Goal: Task Accomplishment & Management: Manage account settings

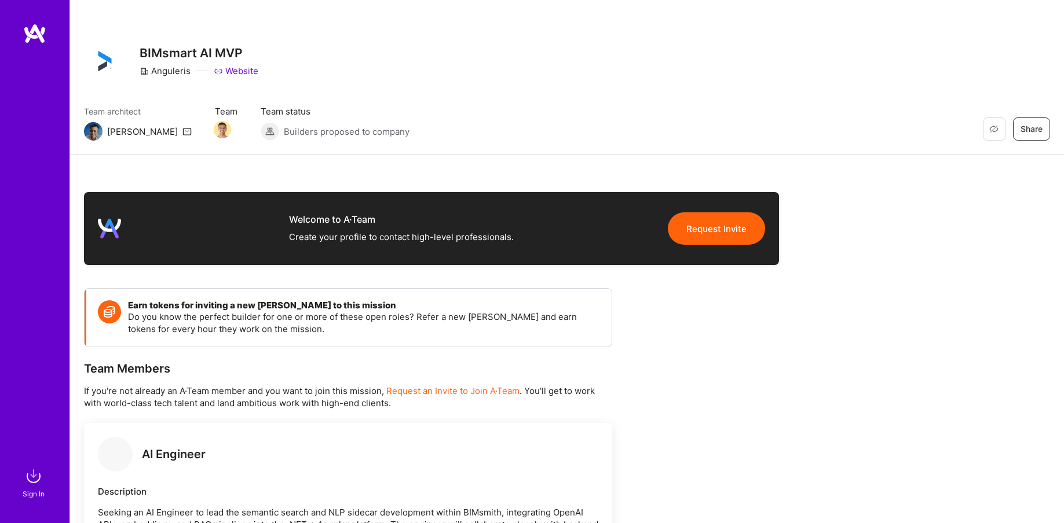
scroll to position [419, 0]
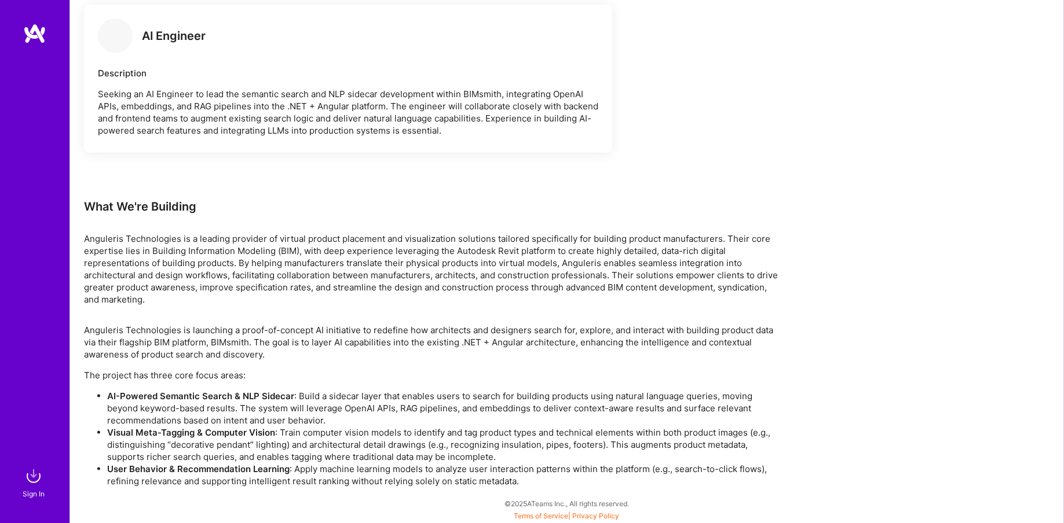
click at [41, 206] on div at bounding box center [34, 244] width 69 height 442
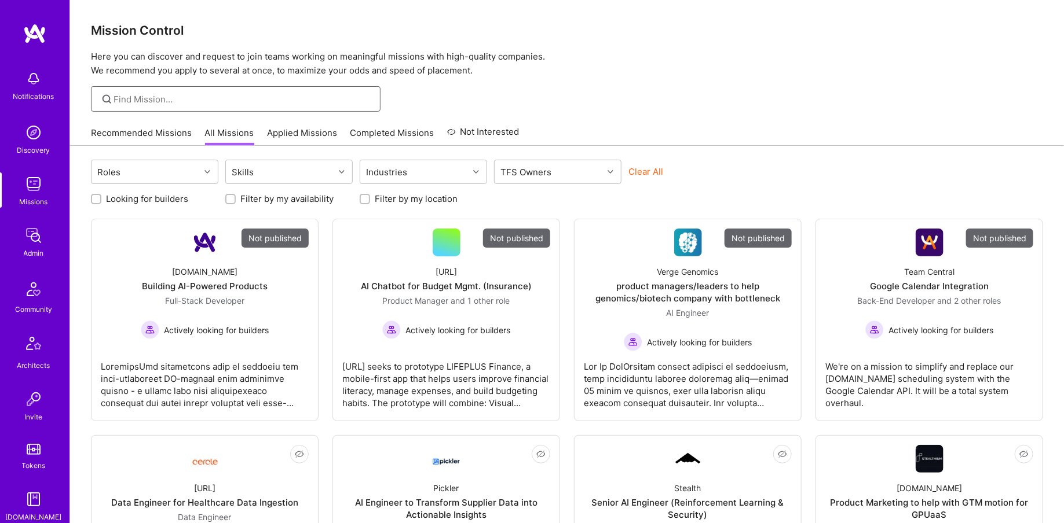
click at [196, 99] on input at bounding box center [243, 99] width 258 height 12
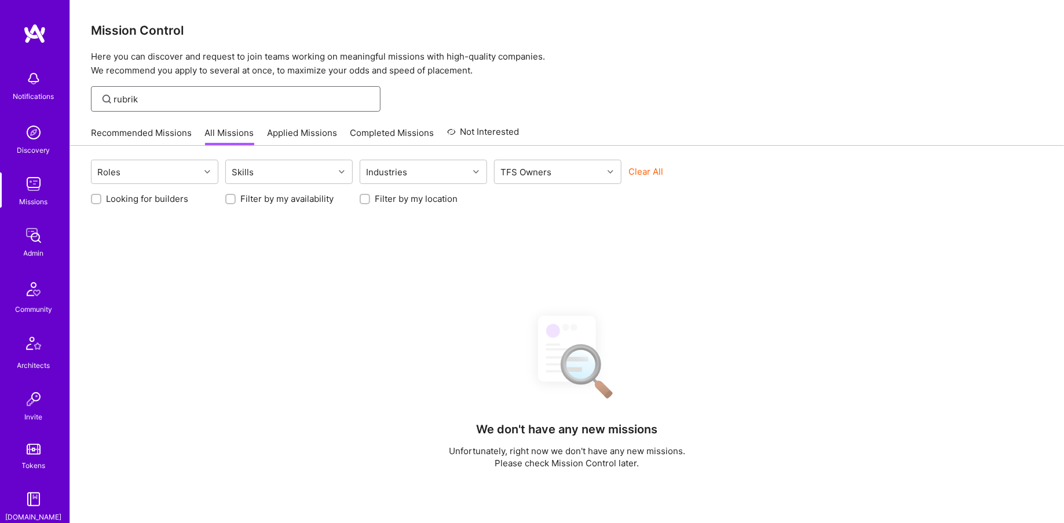
scroll to position [215, 0]
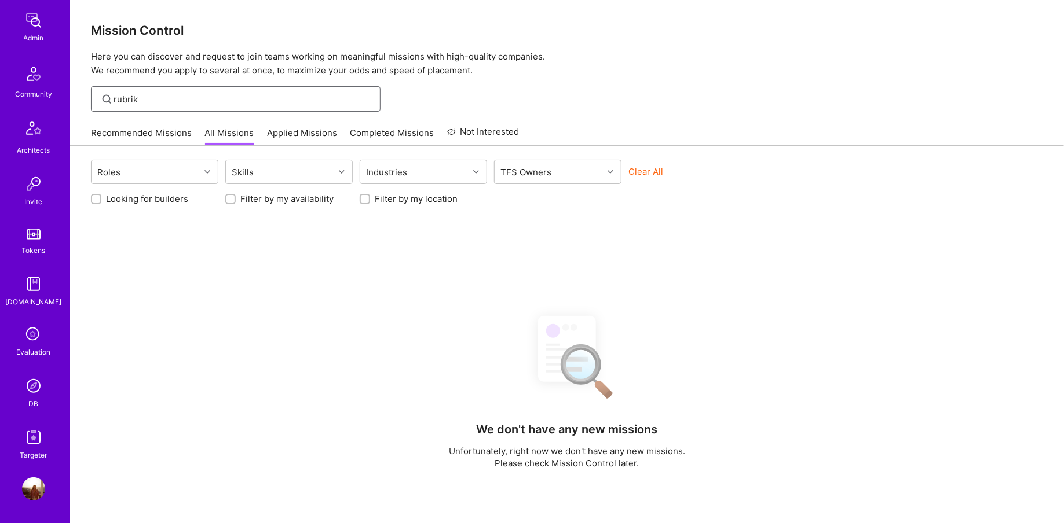
type input "rubrik"
click at [31, 402] on div "DB" at bounding box center [34, 404] width 10 height 12
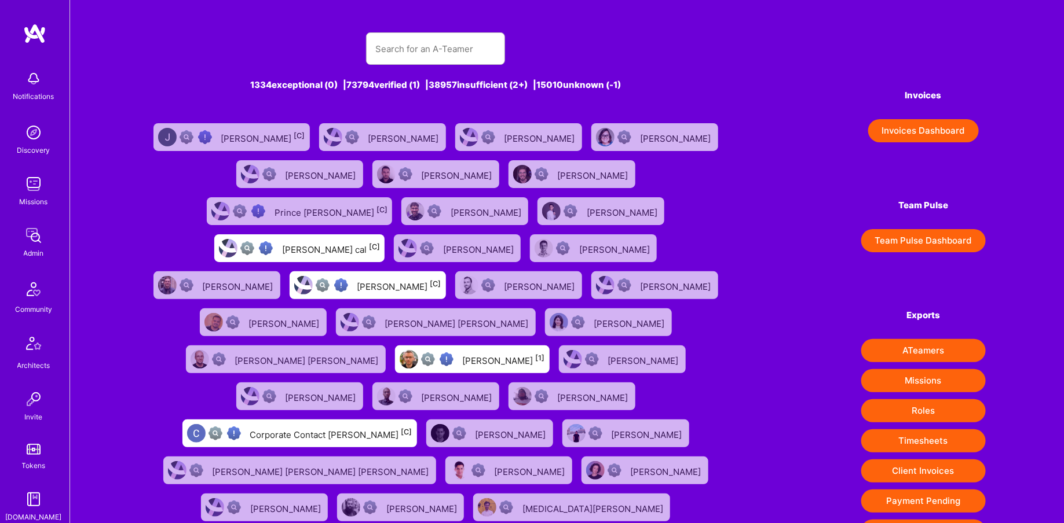
click at [30, 243] on img at bounding box center [33, 235] width 23 height 23
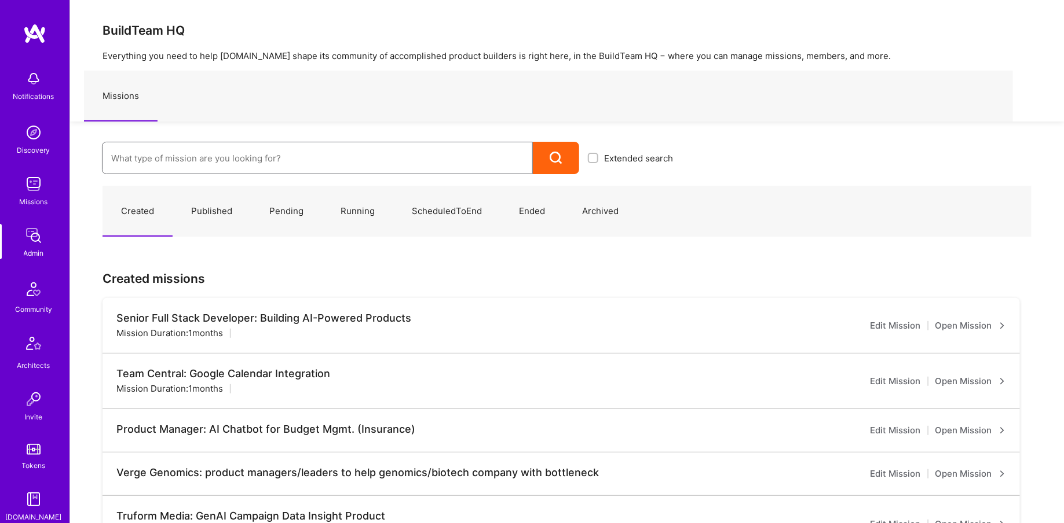
click at [270, 169] on input at bounding box center [317, 159] width 412 height 30
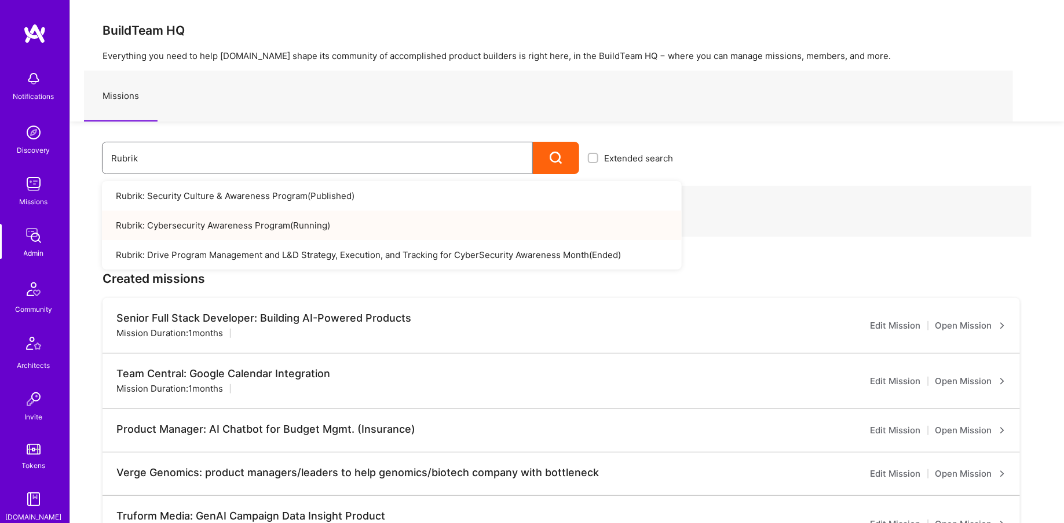
type input "Rubrik"
click at [199, 227] on link "Rubrik: Cybersecurity Awareness Program ( Running )" at bounding box center [392, 226] width 580 height 30
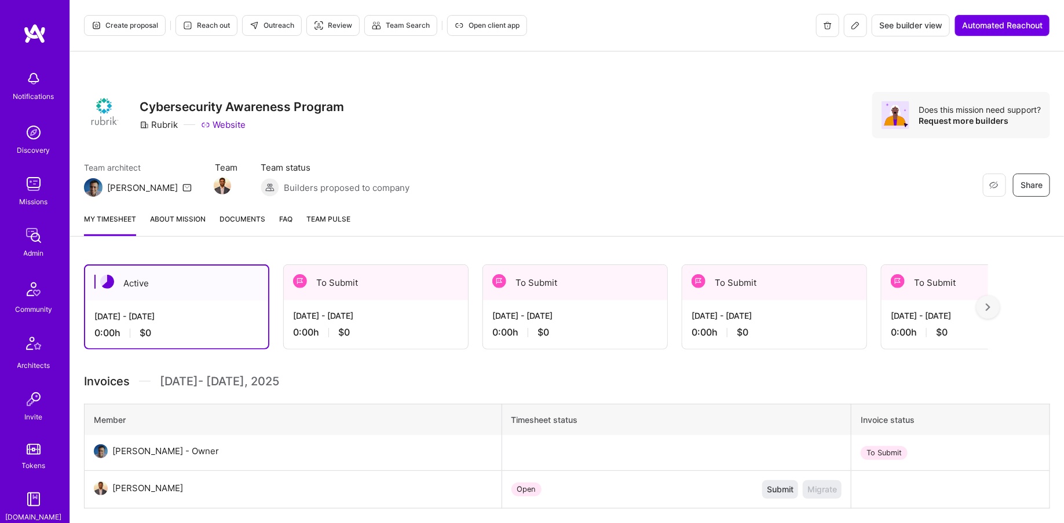
click at [861, 28] on button at bounding box center [855, 25] width 23 height 23
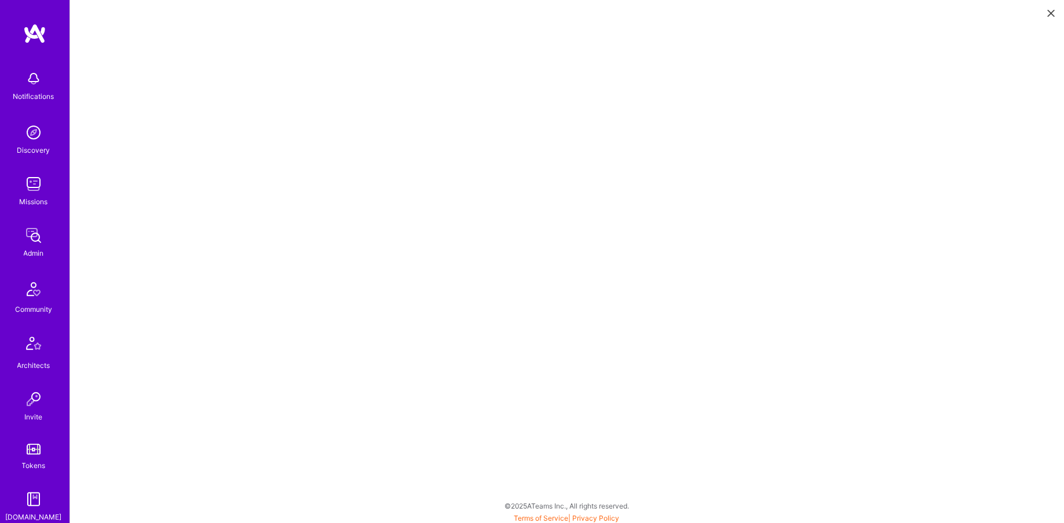
click at [26, 145] on div "Discovery" at bounding box center [33, 150] width 33 height 12
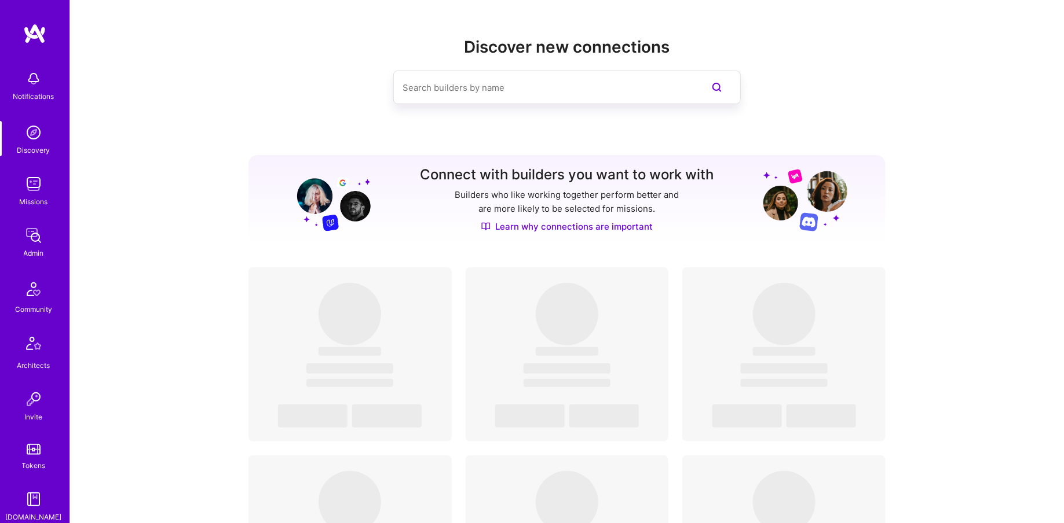
click at [39, 259] on div "Notifications Discovery Missions Admin Community Architects Invite Tokens [DOMA…" at bounding box center [34, 371] width 69 height 612
click at [28, 230] on img at bounding box center [33, 235] width 23 height 23
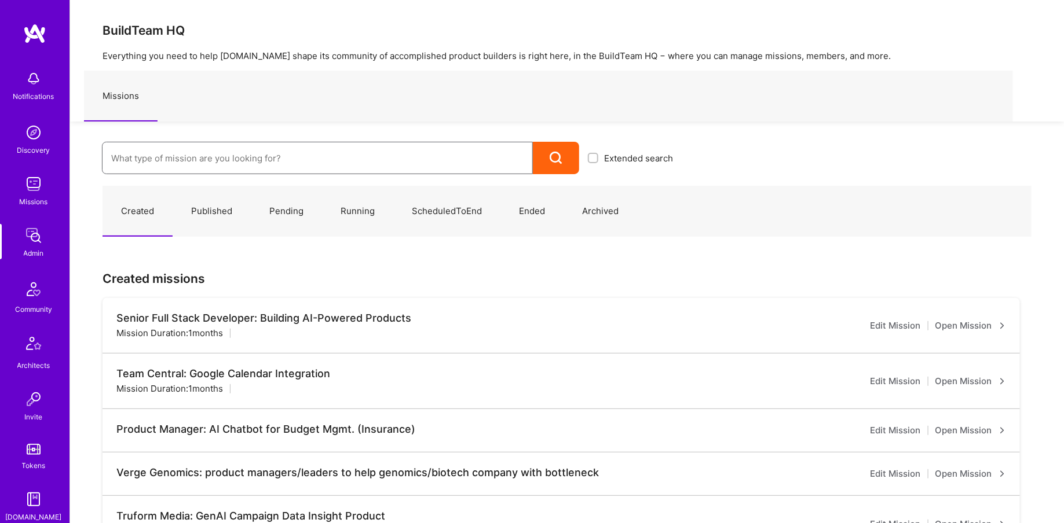
click at [225, 151] on input at bounding box center [317, 159] width 412 height 30
type input "t"
type input "rubrik"
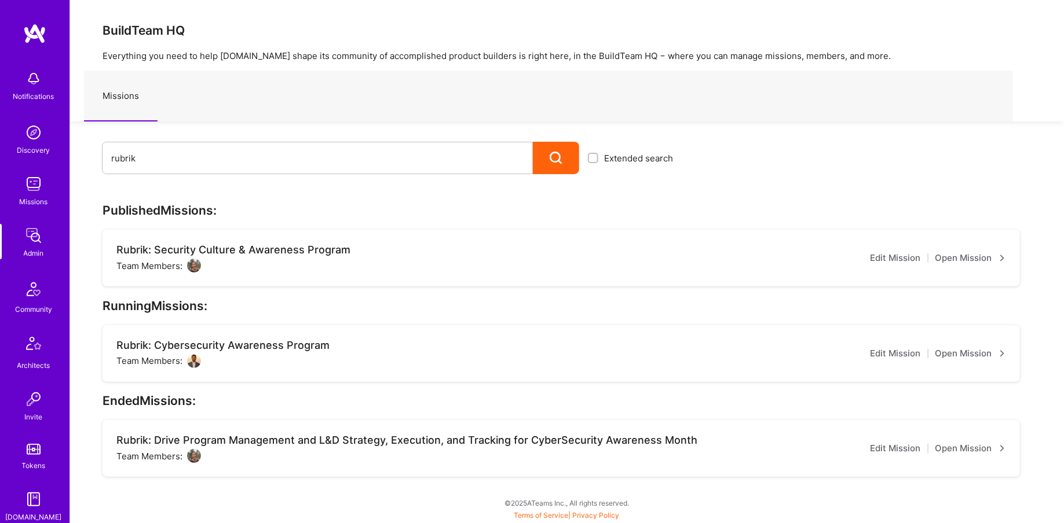
click at [44, 255] on link "Admin" at bounding box center [34, 241] width 72 height 35
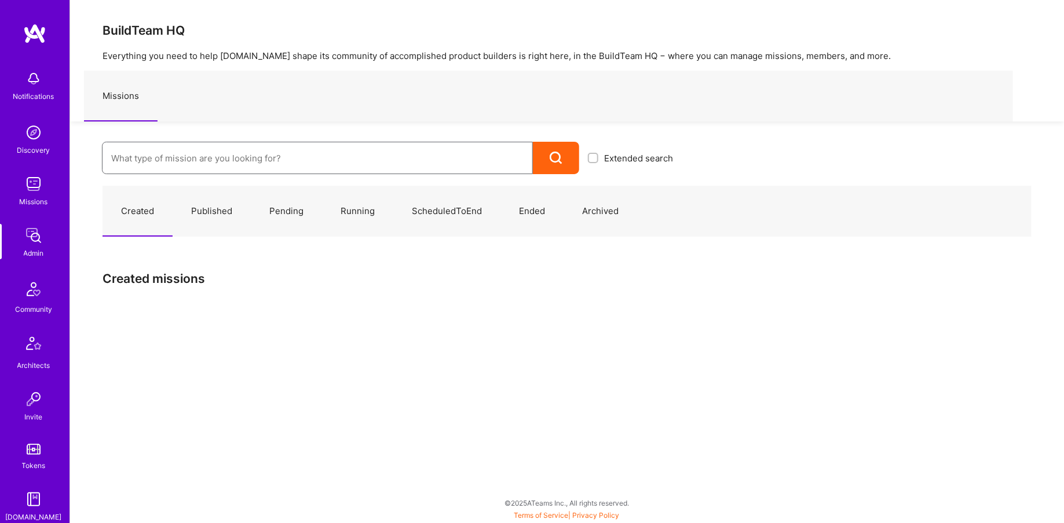
click at [184, 160] on input at bounding box center [317, 159] width 412 height 30
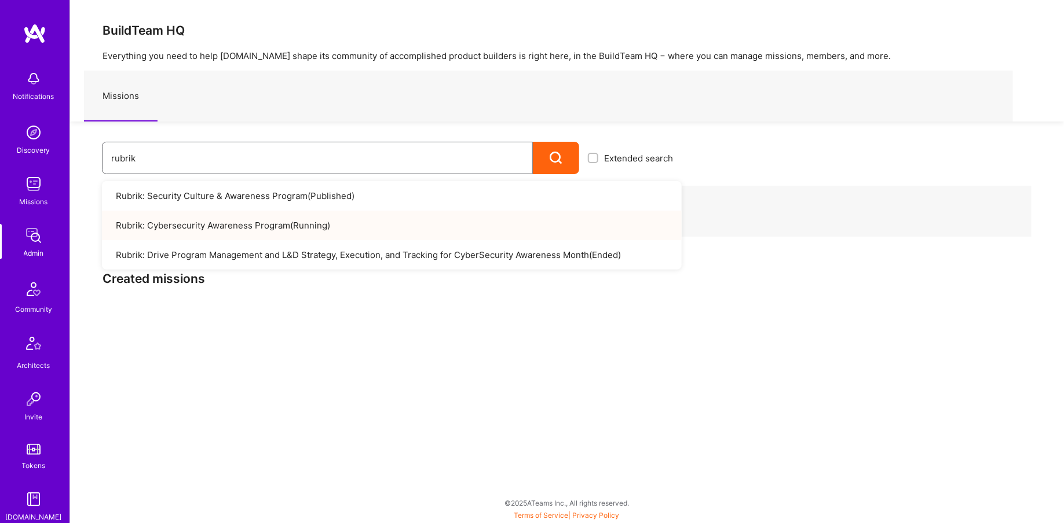
type input "rubrik"
click at [272, 218] on link "Rubrik: Cybersecurity Awareness Program ( Running )" at bounding box center [392, 226] width 580 height 30
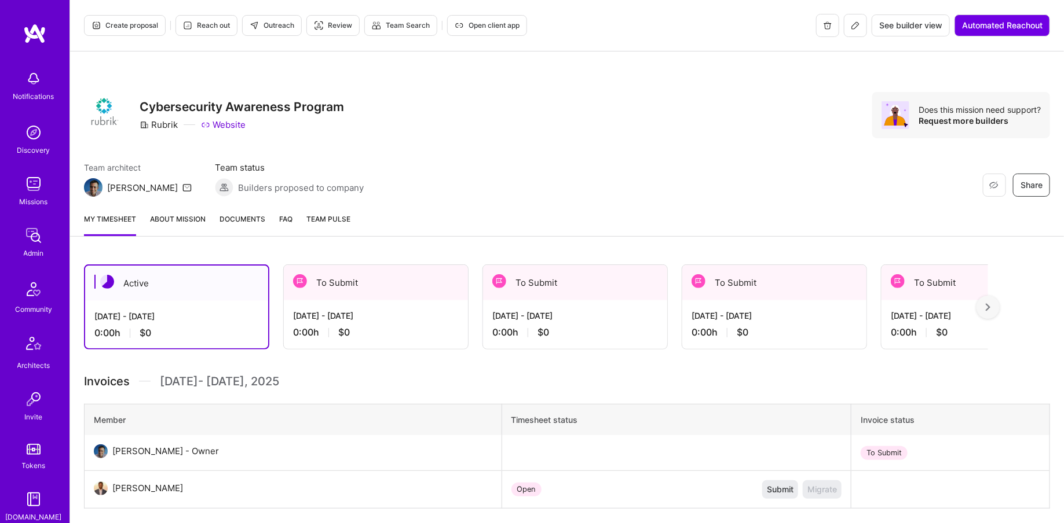
click at [860, 20] on button at bounding box center [855, 25] width 23 height 23
